Goal: Navigation & Orientation: Find specific page/section

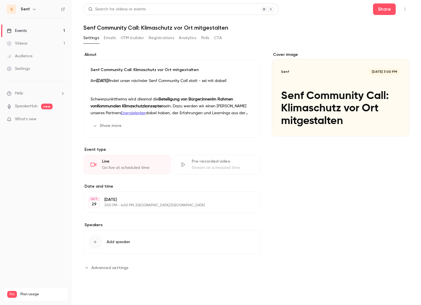
click at [111, 39] on button "Emails" at bounding box center [110, 37] width 12 height 9
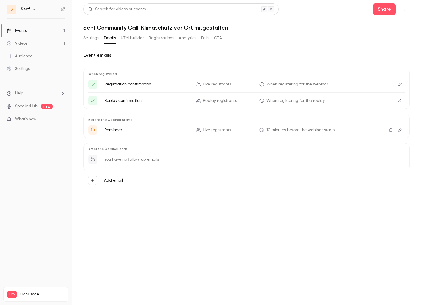
click at [94, 39] on button "Settings" at bounding box center [91, 37] width 16 height 9
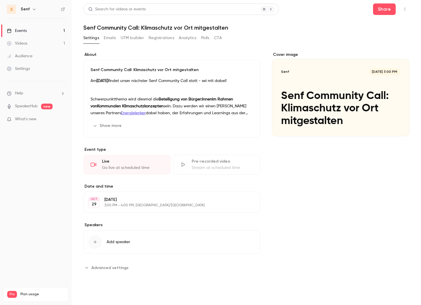
click at [169, 38] on button "Registrations" at bounding box center [162, 37] width 26 height 9
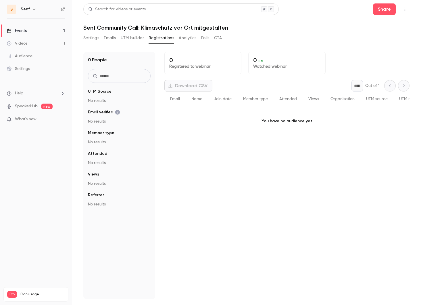
click at [93, 39] on button "Settings" at bounding box center [91, 37] width 16 height 9
